Goal: Information Seeking & Learning: Learn about a topic

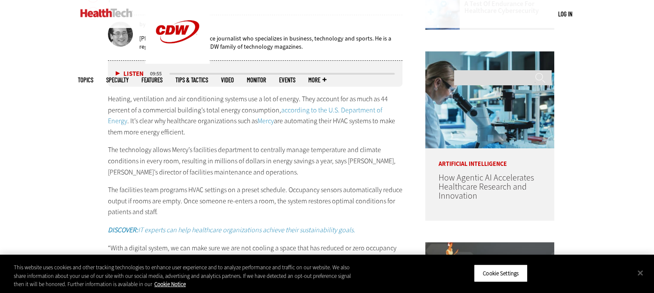
scroll to position [559, 0]
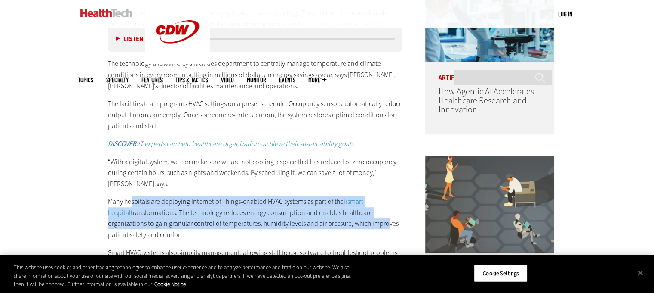
drag, startPoint x: 261, startPoint y: 197, endPoint x: 335, endPoint y: 215, distance: 76.1
click at [335, 215] on p "Many hospitals are deploying Internet of Things-enabled HVAC systems as part of…" at bounding box center [255, 218] width 295 height 44
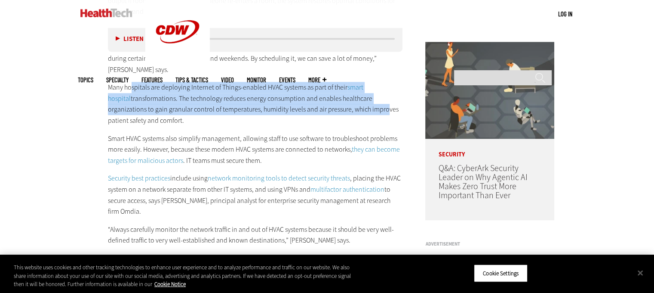
scroll to position [688, 0]
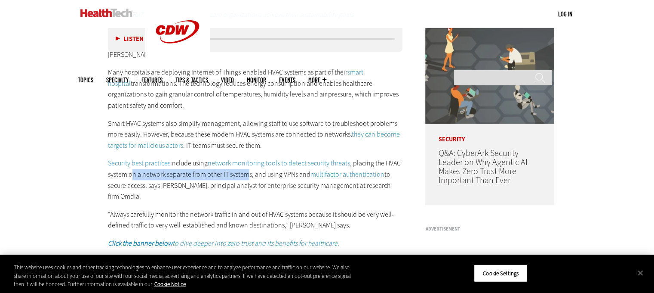
drag, startPoint x: 133, startPoint y: 163, endPoint x: 246, endPoint y: 167, distance: 113.2
click at [246, 167] on p "Security best practices include using network monitoring tools to detect securi…" at bounding box center [255, 179] width 295 height 44
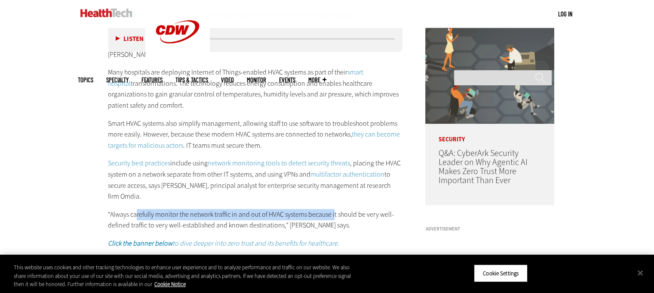
drag, startPoint x: 137, startPoint y: 197, endPoint x: 334, endPoint y: 204, distance: 196.7
click at [334, 209] on p "“Always carefully monitor the network traffic in and out of HVAC systems becaus…" at bounding box center [255, 220] width 295 height 22
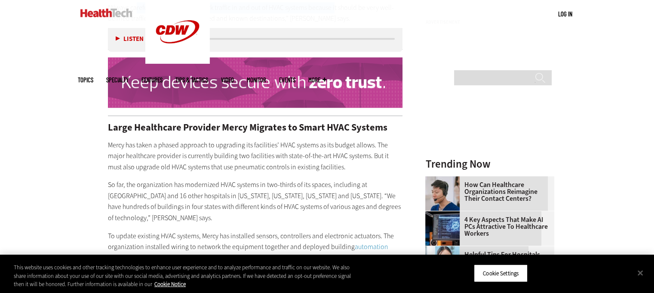
scroll to position [947, 0]
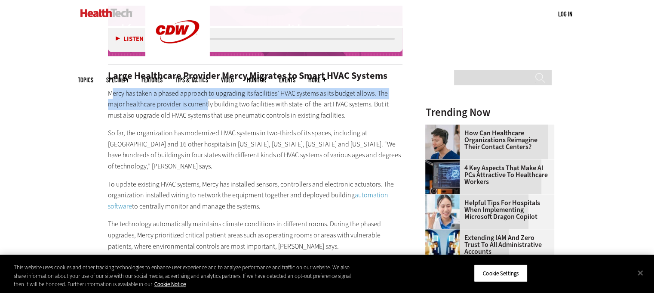
drag, startPoint x: 110, startPoint y: 78, endPoint x: 207, endPoint y: 94, distance: 97.7
click at [207, 94] on p "Mercy has taken a phased approach to upgrading its facilities’ HVAC systems as …" at bounding box center [255, 104] width 295 height 33
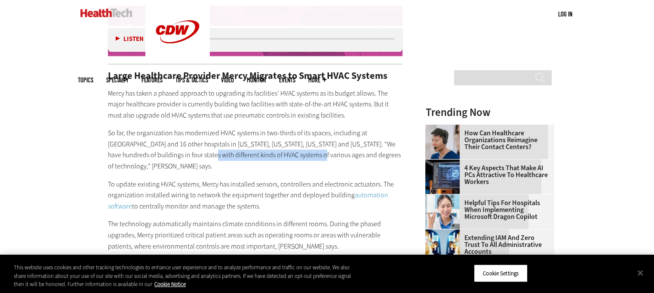
drag, startPoint x: 184, startPoint y: 142, endPoint x: 289, endPoint y: 147, distance: 104.6
click at [289, 147] on p "So far, the organization has modernized HVAC systems in two-thirds of its space…" at bounding box center [255, 149] width 295 height 44
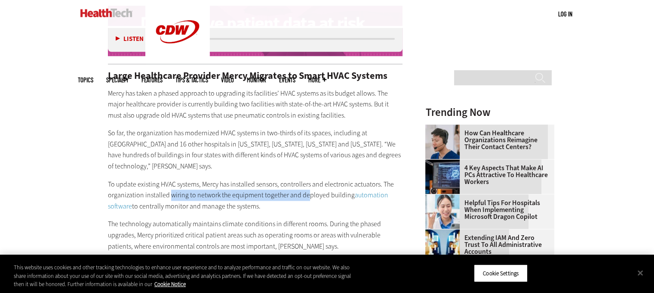
drag, startPoint x: 169, startPoint y: 179, endPoint x: 305, endPoint y: 179, distance: 136.4
click at [305, 179] on p "To update existing HVAC systems, Mercy has installed sensors, controllers and e…" at bounding box center [255, 195] width 295 height 33
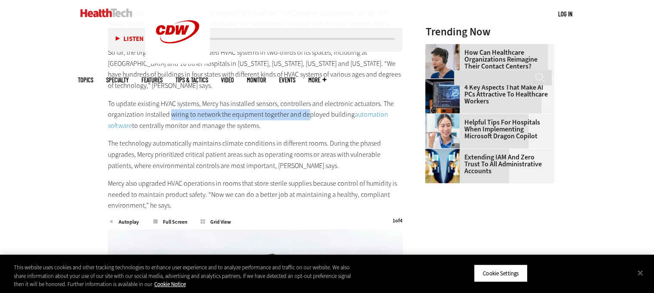
scroll to position [1033, 0]
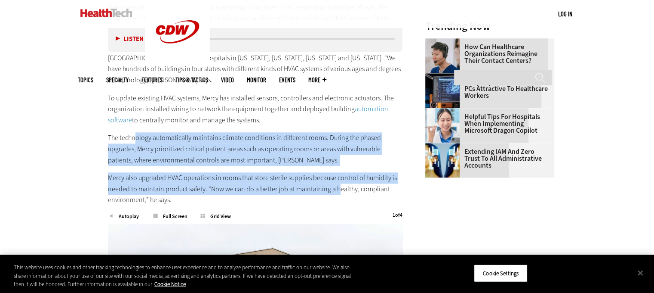
drag, startPoint x: 136, startPoint y: 129, endPoint x: 339, endPoint y: 182, distance: 209.4
click at [339, 182] on div "Large Healthcare Provider Mercy Migrates to Smart HVAC Systems Mercy has taken …" at bounding box center [255, 95] width 295 height 220
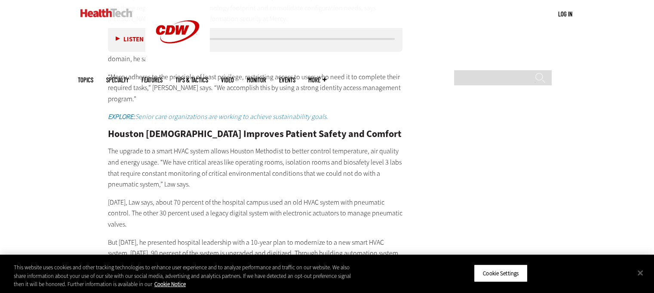
scroll to position [1721, 0]
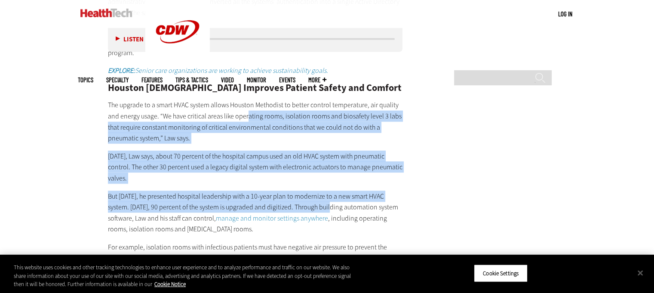
drag, startPoint x: 332, startPoint y: 95, endPoint x: 313, endPoint y: 182, distance: 89.0
click at [309, 185] on div "How Organizations Are Securing Smart HVAC Systems Since Internet of Things -ena…" at bounding box center [255, 61] width 295 height 527
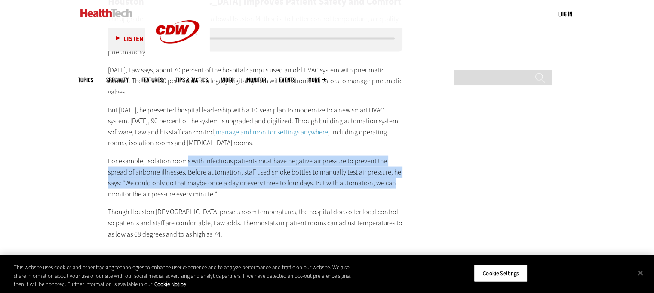
drag, startPoint x: 182, startPoint y: 141, endPoint x: 404, endPoint y: 165, distance: 222.5
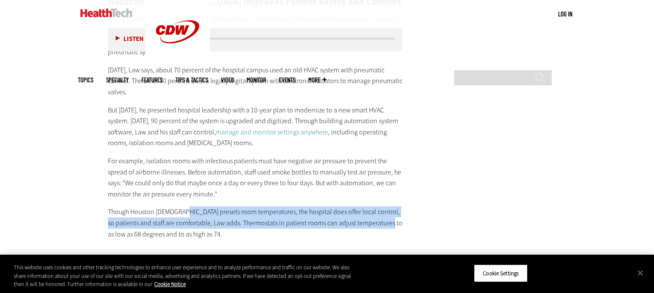
drag, startPoint x: 182, startPoint y: 194, endPoint x: 379, endPoint y: 204, distance: 197.3
click at [379, 206] on p "Though Houston [DEMOGRAPHIC_DATA] presets room temperatures, the hospital does …" at bounding box center [255, 222] width 295 height 33
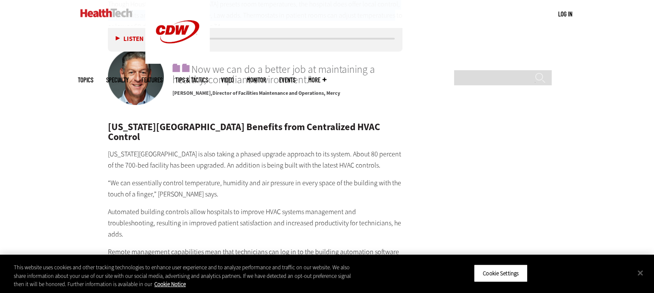
scroll to position [2065, 0]
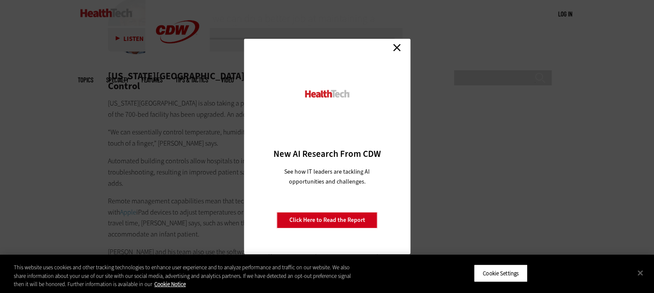
click at [396, 46] on link "Close" at bounding box center [397, 47] width 13 height 13
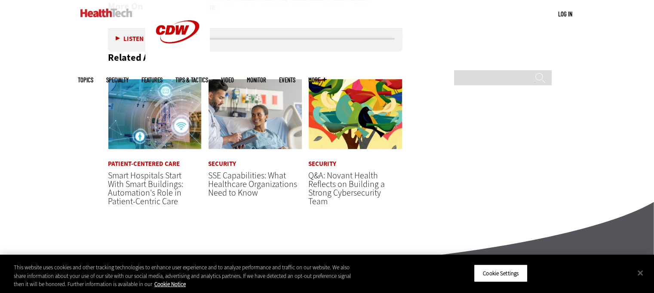
scroll to position [2716, 0]
